Goal: Transaction & Acquisition: Purchase product/service

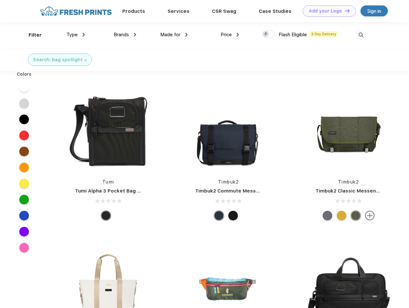
click at [327, 11] on link "Add your Logo Design Tool" at bounding box center [329, 10] width 53 height 11
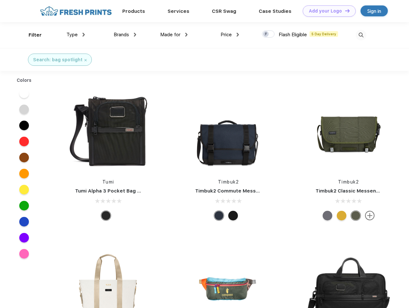
click at [0, 0] on div "Design Tool" at bounding box center [0, 0] width 0 height 0
click at [344, 11] on link "Add your Logo Design Tool" at bounding box center [329, 10] width 53 height 11
click at [31, 35] on div "Filter" at bounding box center [35, 34] width 13 height 7
click at [76, 35] on span "Type" at bounding box center [71, 35] width 11 height 6
click at [125, 35] on span "Brands" at bounding box center [121, 35] width 15 height 6
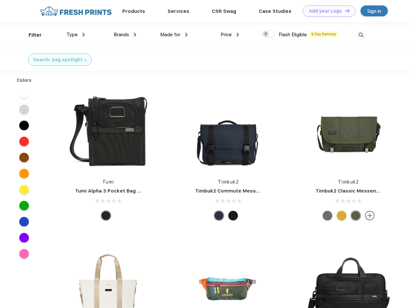
click at [174, 35] on span "Made for" at bounding box center [170, 35] width 20 height 6
click at [230, 35] on span "Price" at bounding box center [226, 35] width 11 height 6
click at [268, 34] on div at bounding box center [268, 33] width 13 height 7
click at [266, 34] on input "checkbox" at bounding box center [264, 32] width 4 height 4
click at [361, 35] on img at bounding box center [361, 35] width 11 height 11
